Goal: Navigation & Orientation: Find specific page/section

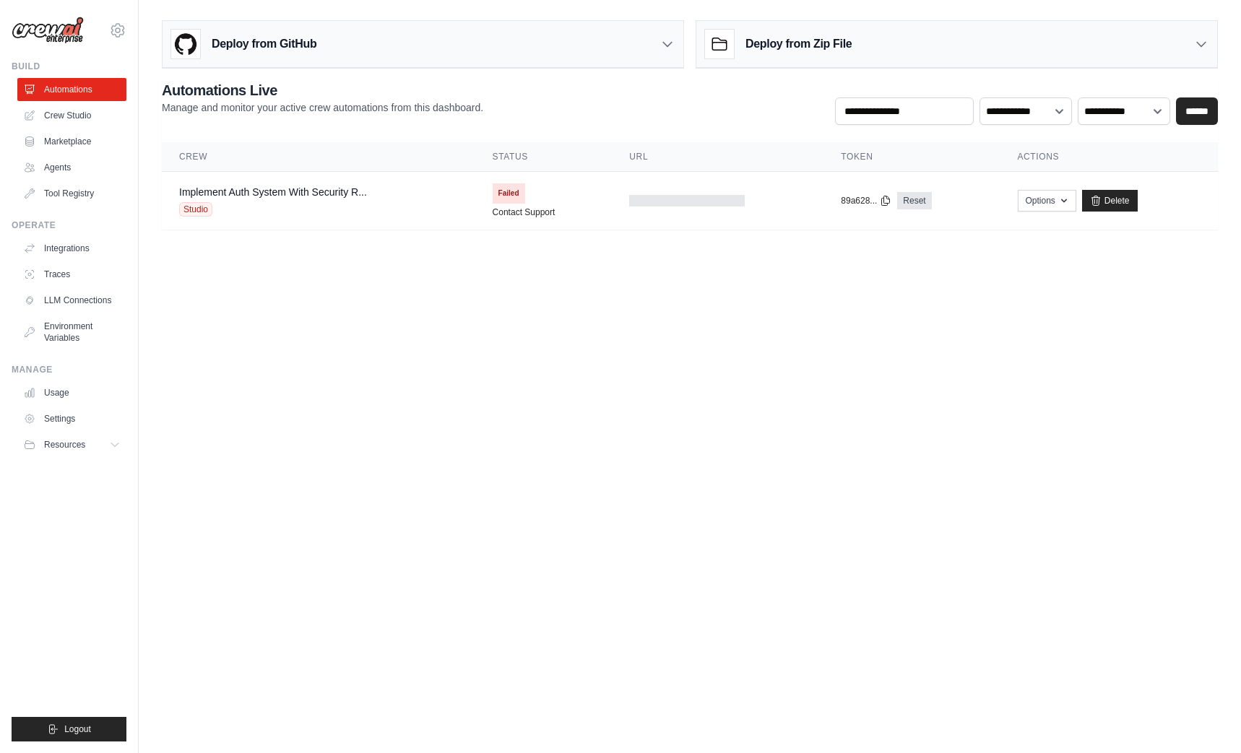
click at [761, 370] on body "[PERSON_NAME][EMAIL_ADDRESS][DOMAIN_NAME] Settings Build Automations Crew Studio" at bounding box center [620, 376] width 1241 height 753
click at [520, 447] on body "flett@tambo.co Settings Build Automations Crew Studio" at bounding box center [620, 376] width 1241 height 753
click at [70, 117] on link "Crew Studio" at bounding box center [73, 115] width 109 height 23
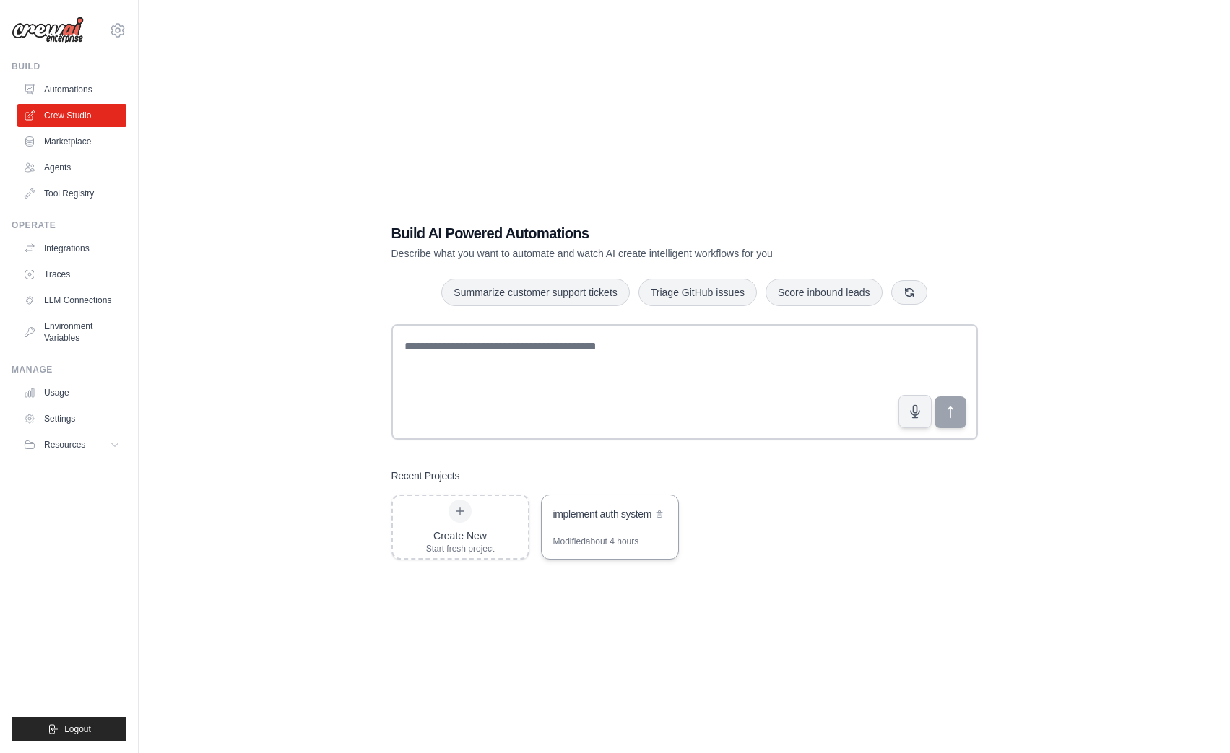
click at [652, 551] on div "Modified about 4 hours" at bounding box center [610, 547] width 137 height 23
click at [77, 422] on link "Settings" at bounding box center [73, 418] width 109 height 23
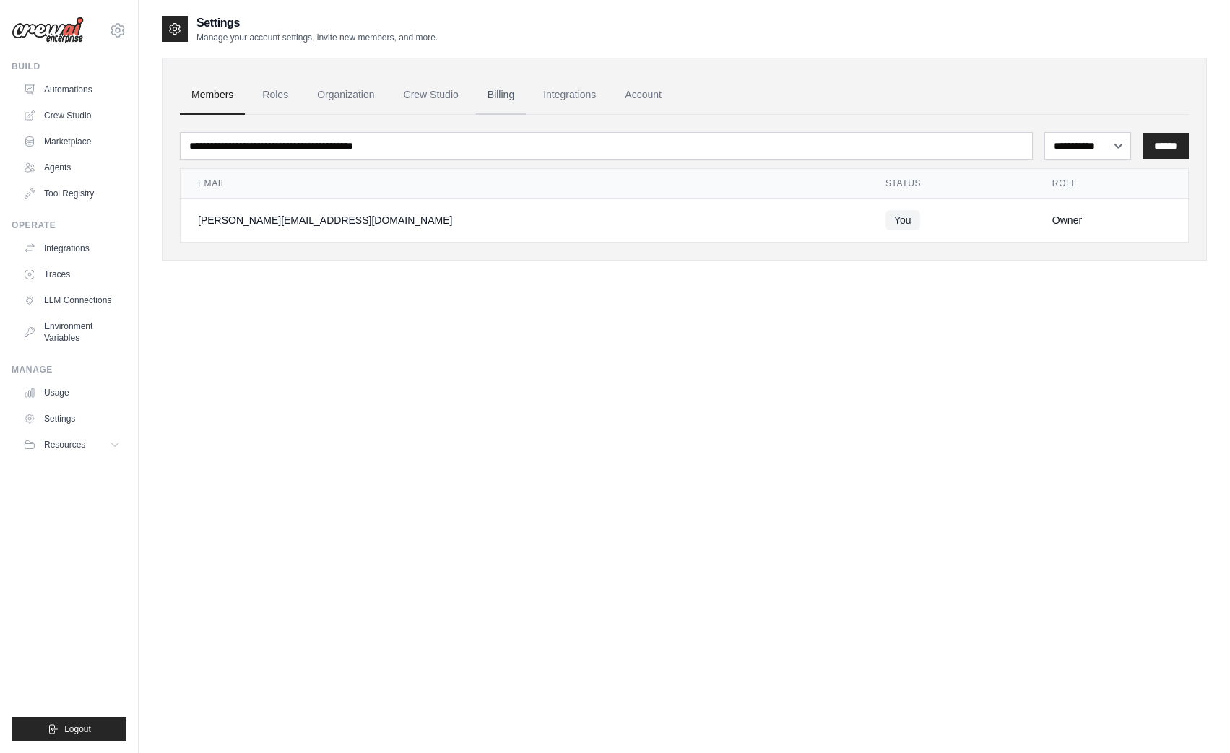
click at [514, 91] on link "Billing" at bounding box center [501, 95] width 50 height 39
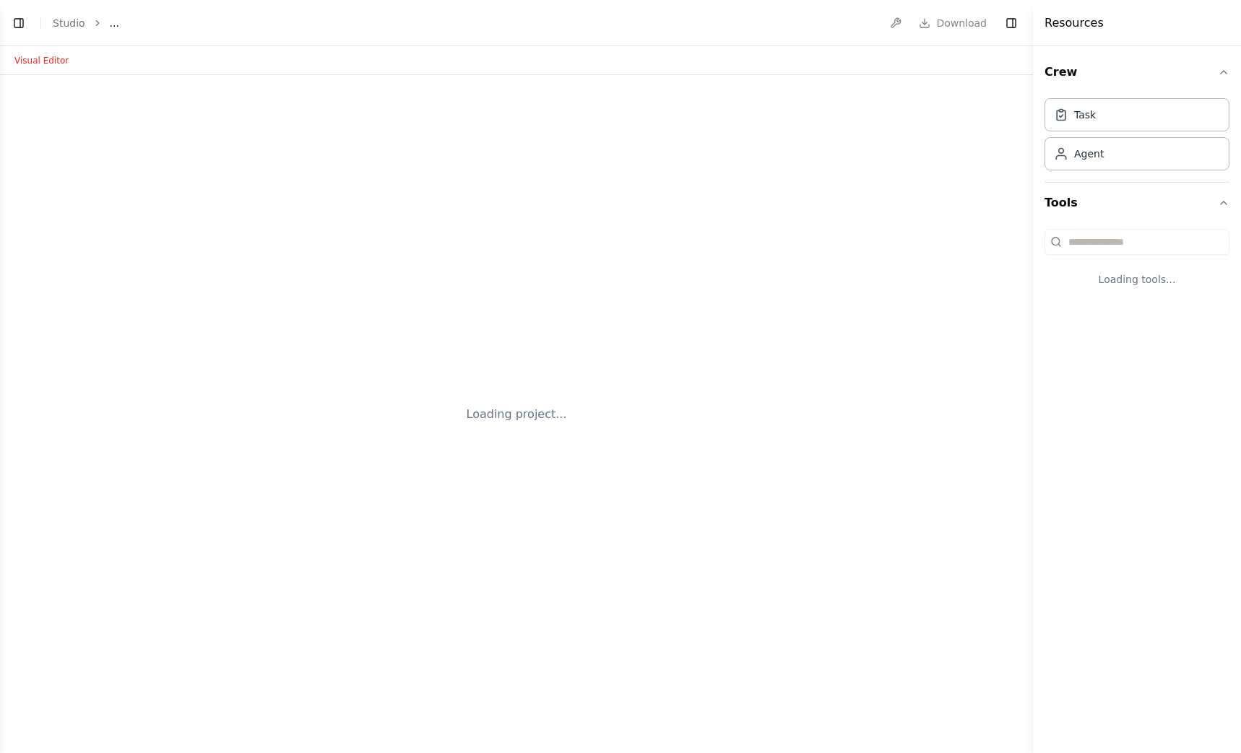
select select "****"
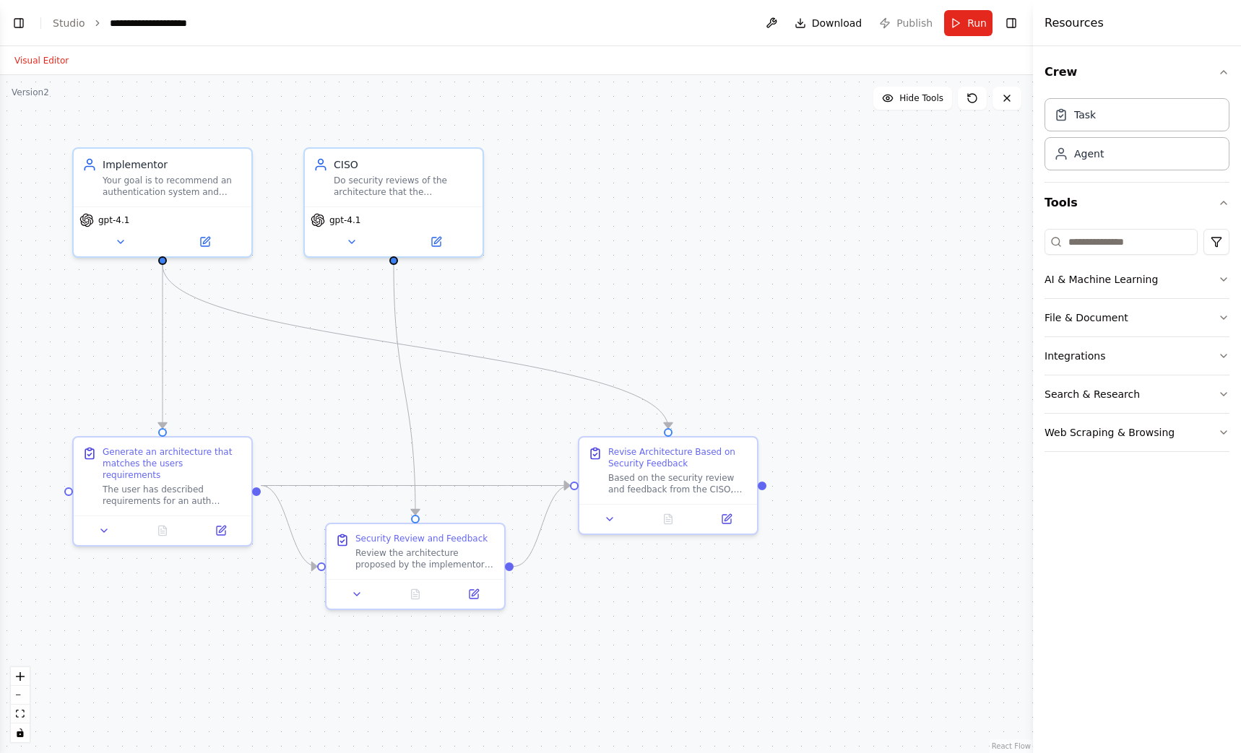
scroll to position [2314, 0]
click at [907, 20] on span "Publish" at bounding box center [914, 23] width 36 height 14
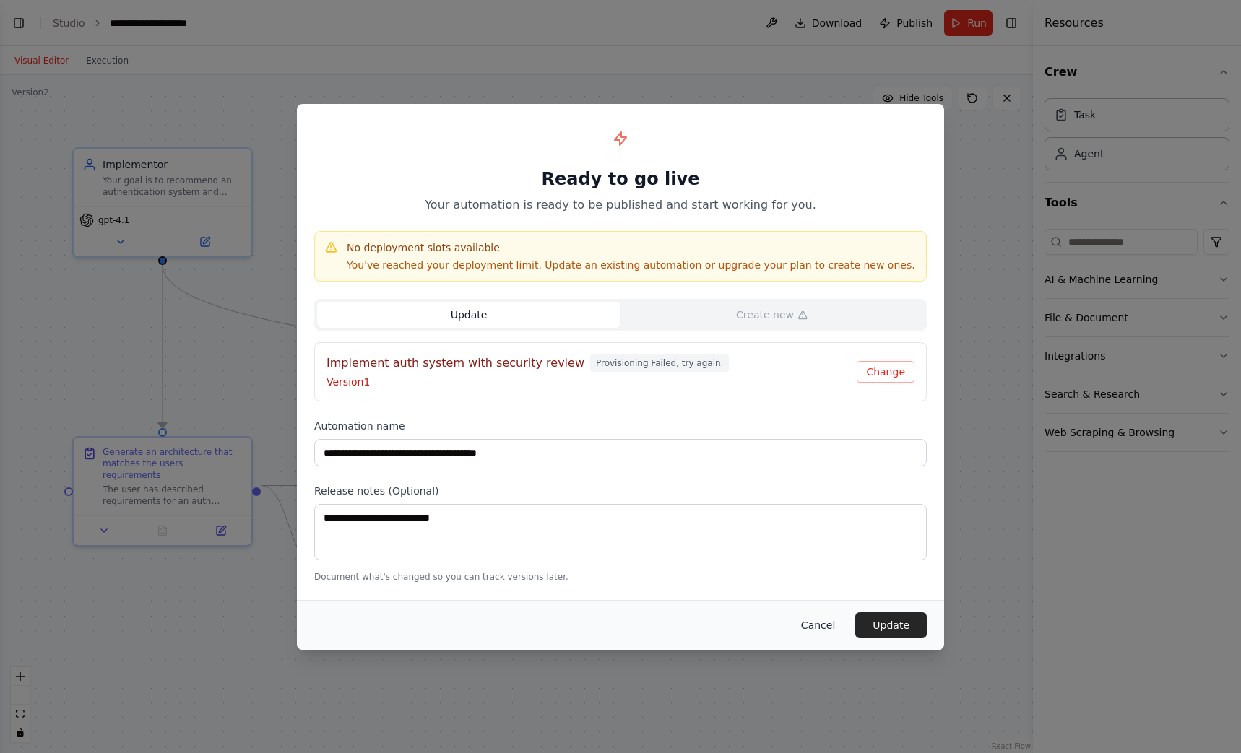
click at [823, 625] on button "Cancel" at bounding box center [817, 626] width 57 height 26
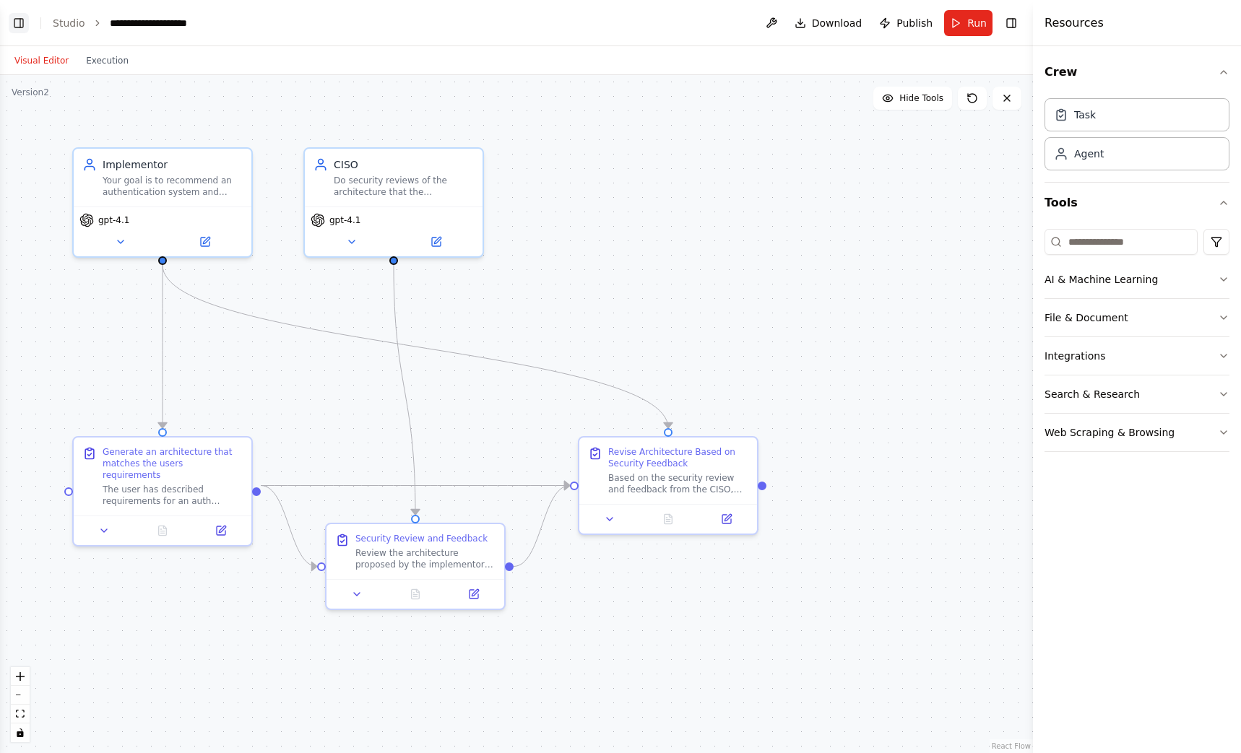
click at [19, 21] on button "Toggle Left Sidebar" at bounding box center [19, 23] width 20 height 20
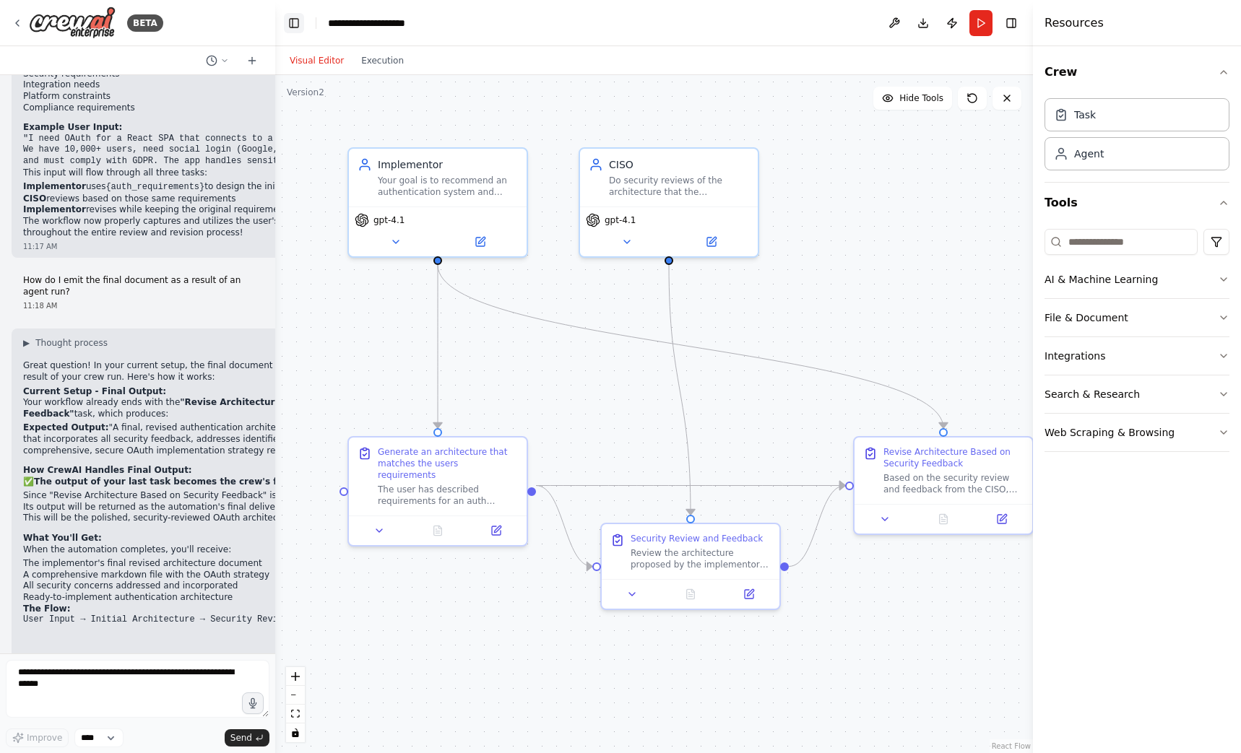
click at [19, 21] on icon at bounding box center [18, 23] width 12 height 12
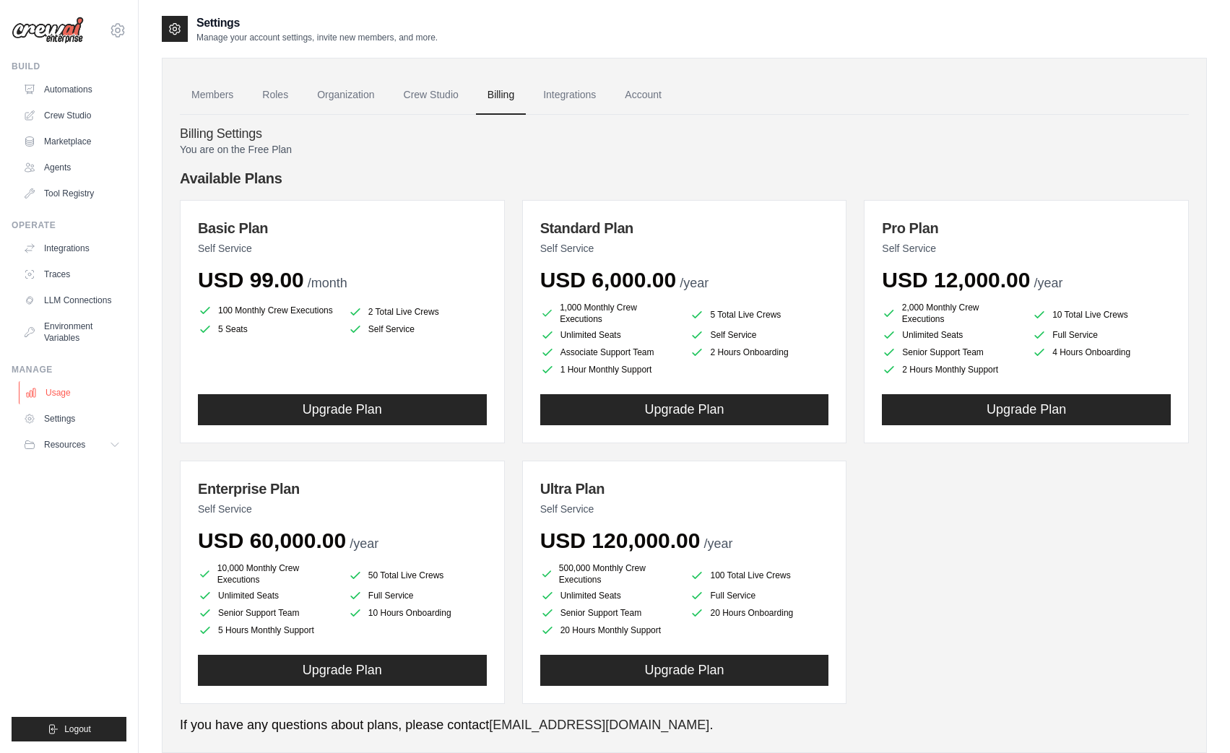
click at [80, 402] on link "Usage" at bounding box center [73, 392] width 109 height 23
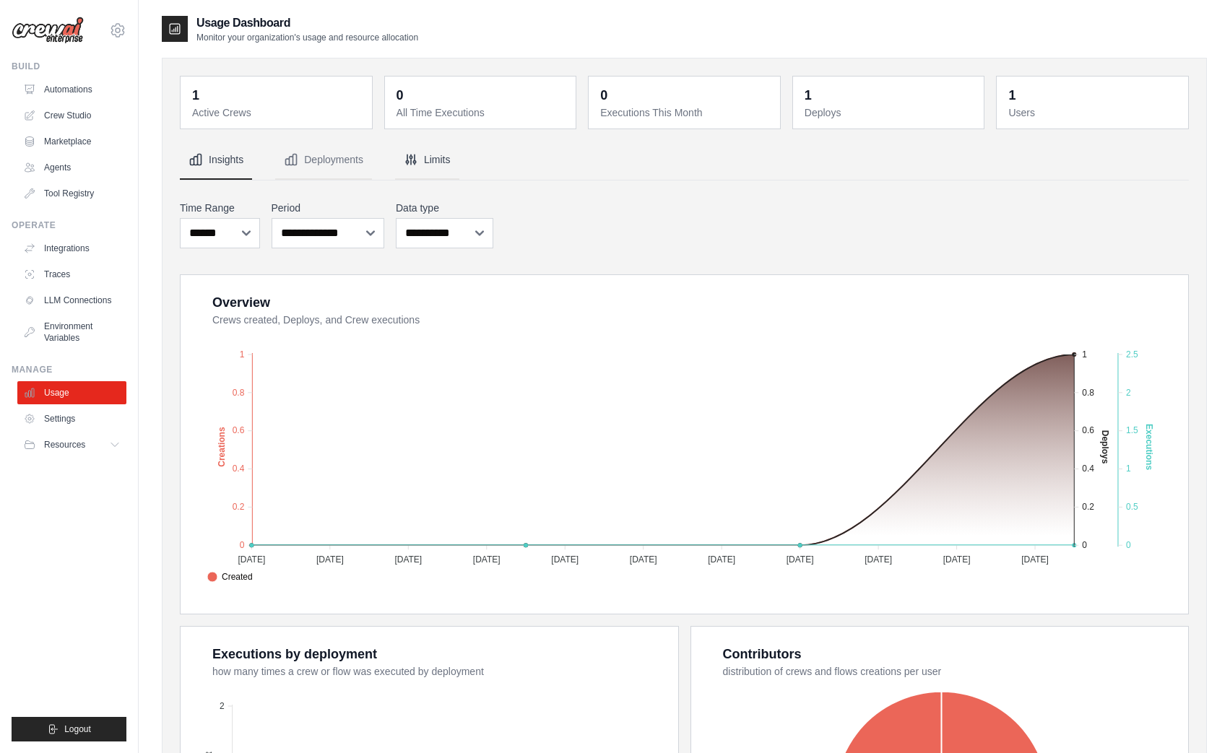
click at [420, 172] on button "Limits" at bounding box center [427, 160] width 64 height 39
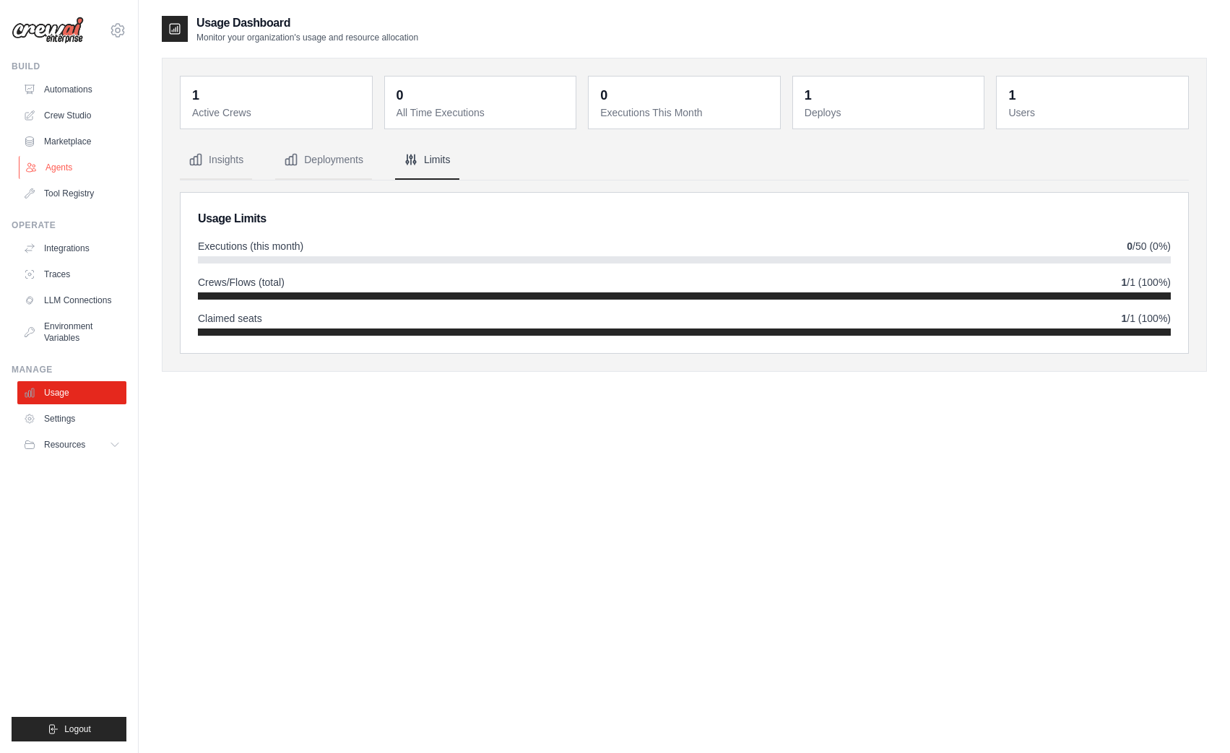
click at [61, 165] on link "Agents" at bounding box center [73, 167] width 109 height 23
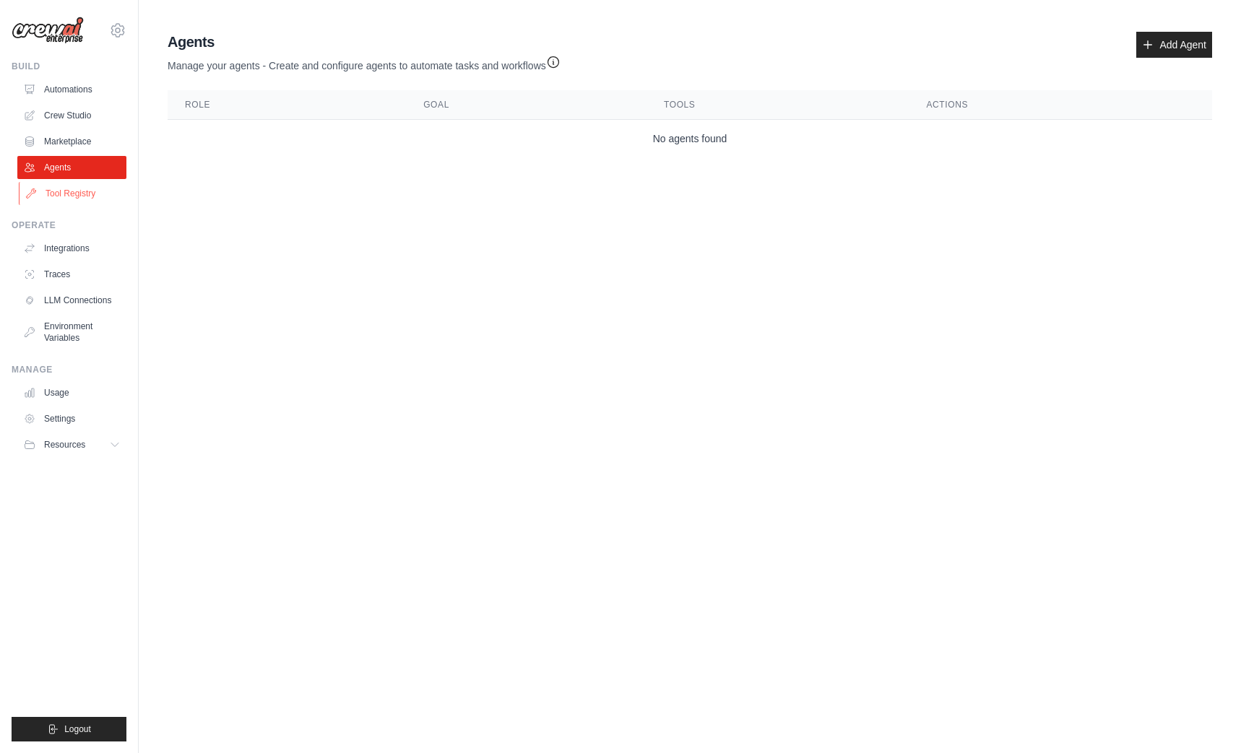
click at [61, 188] on link "Tool Registry" at bounding box center [73, 193] width 109 height 23
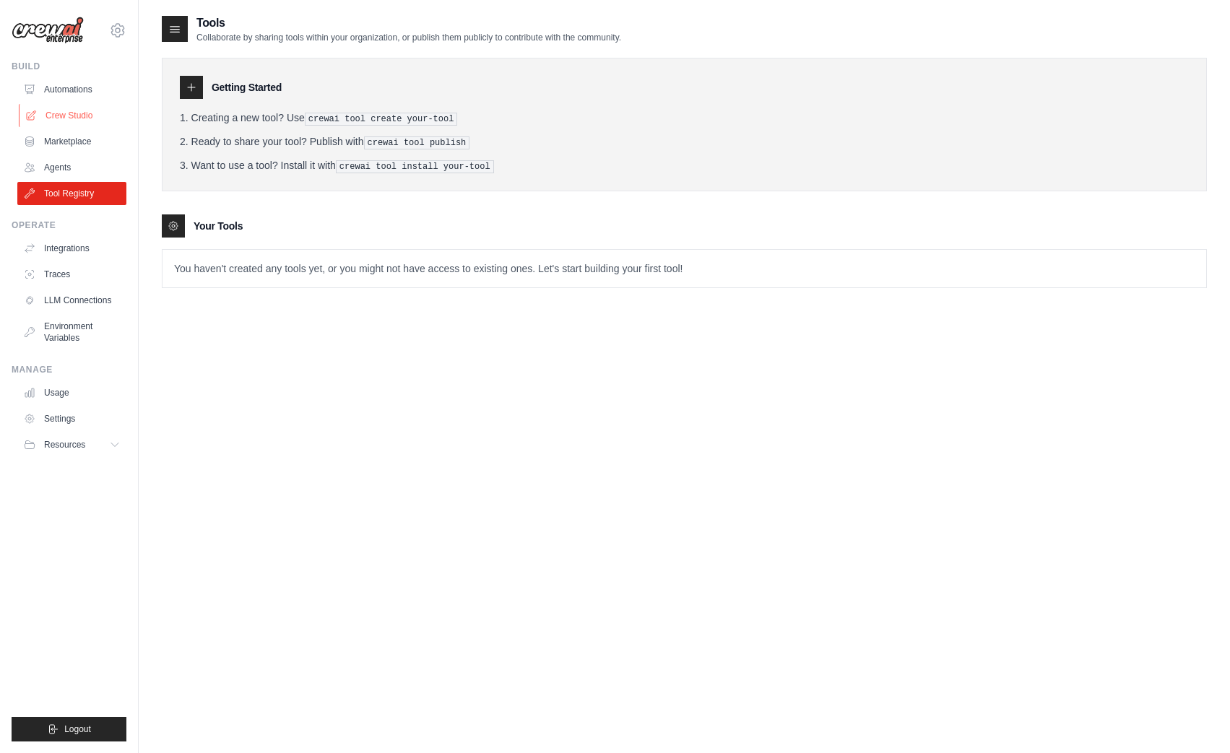
click at [60, 111] on link "Crew Studio" at bounding box center [73, 115] width 109 height 23
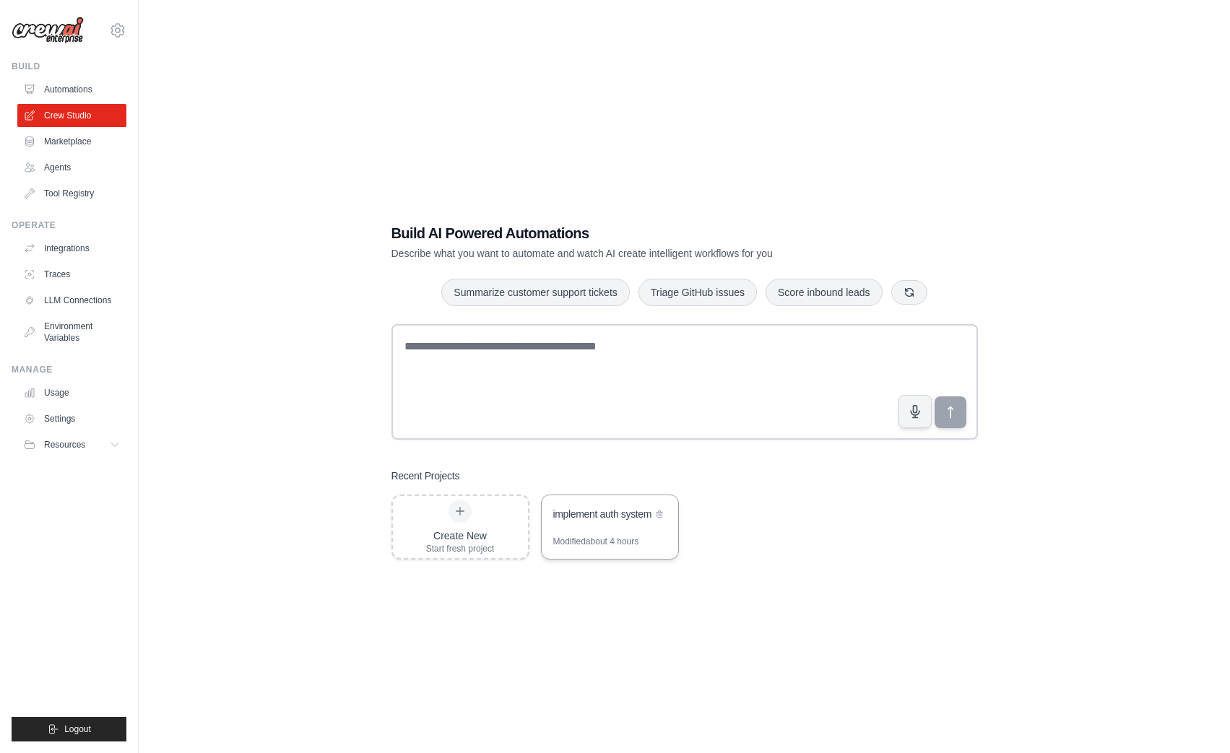
click at [582, 538] on div "Modified about 4 hours" at bounding box center [596, 542] width 86 height 12
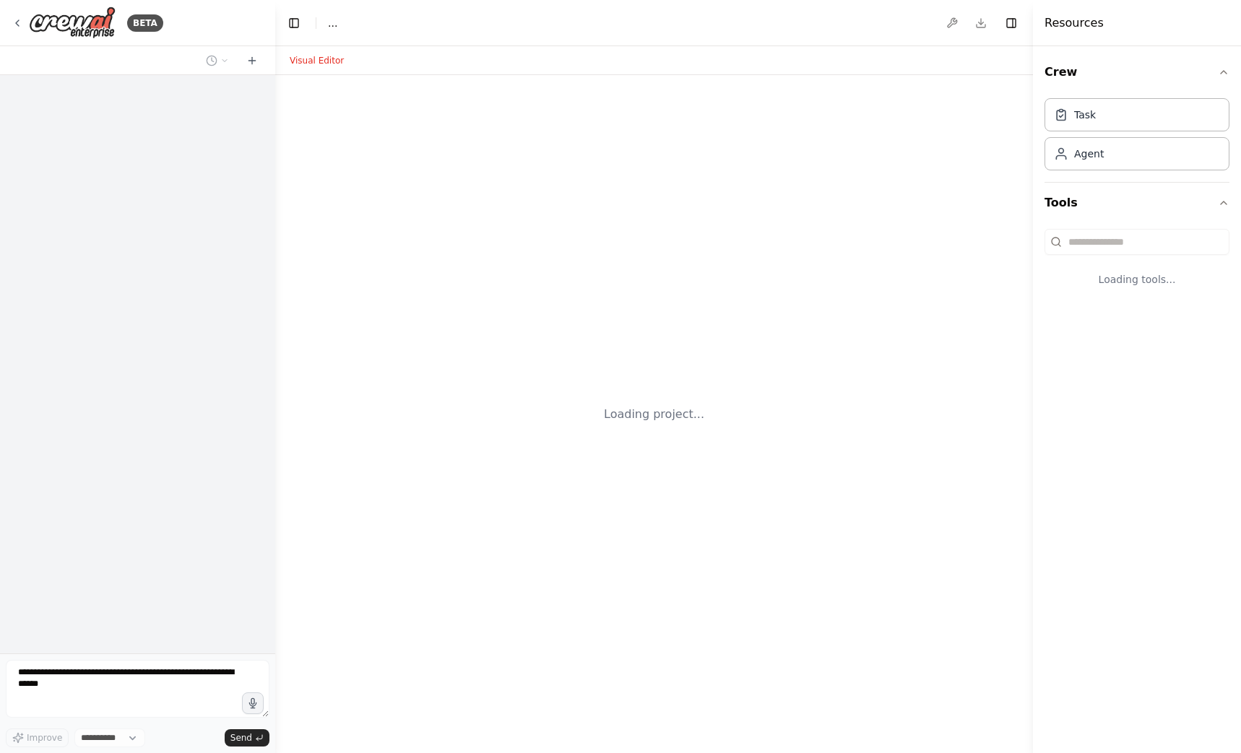
select select "****"
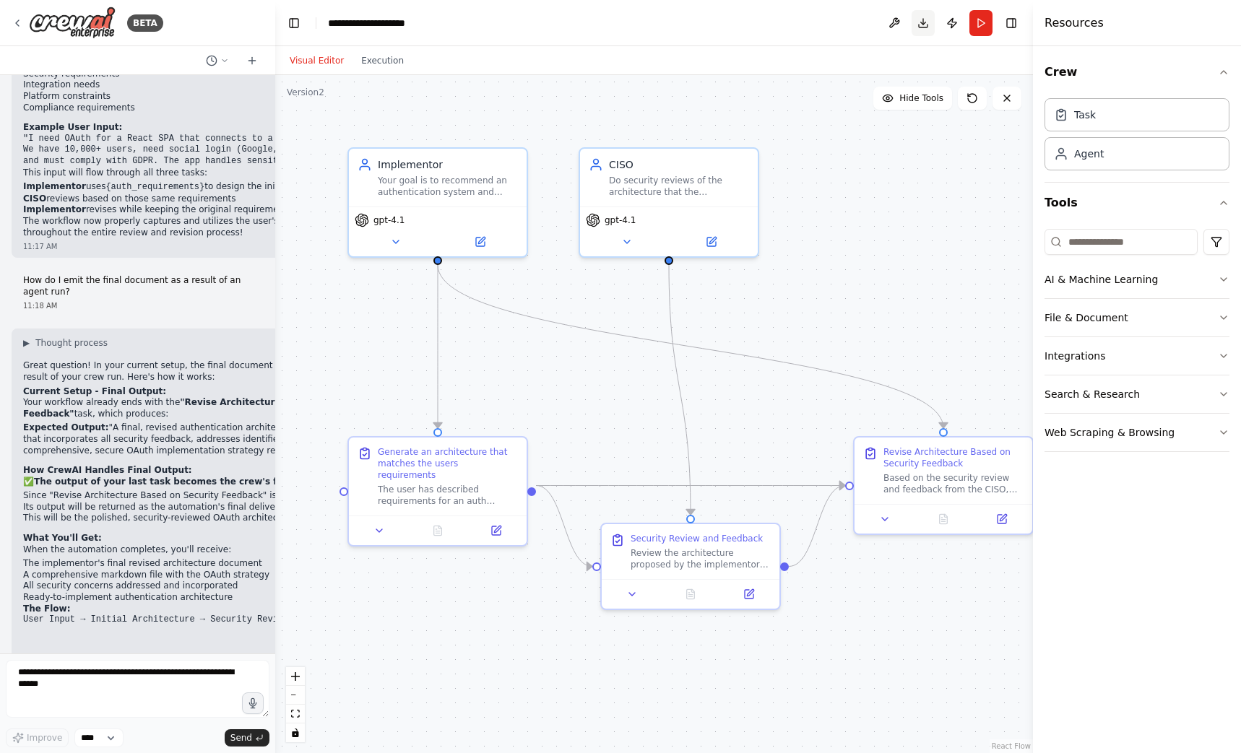
click at [924, 25] on button "Download" at bounding box center [923, 23] width 23 height 26
